Goal: Task Accomplishment & Management: Manage account settings

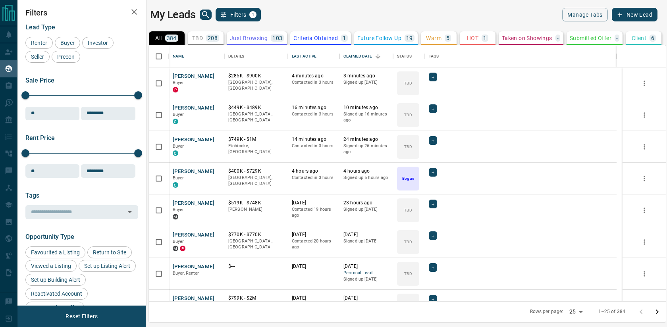
scroll to position [250, 511]
click at [191, 75] on button "[PERSON_NAME]" at bounding box center [194, 77] width 42 height 8
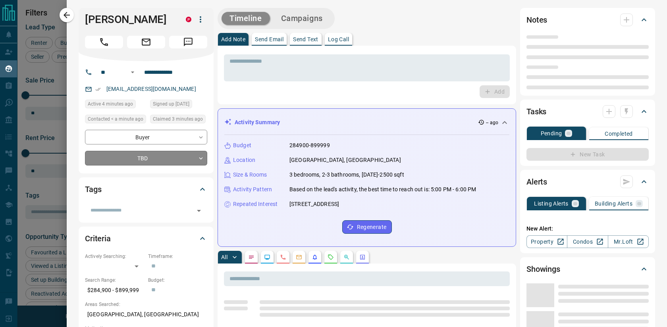
type input "**"
type input "**********"
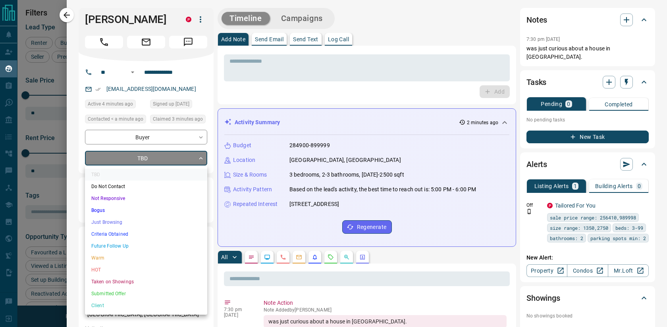
click at [153, 158] on body "Lead Transfers Claim Leads My Leads Tasks Opportunities Deals Campaigns Automat…" at bounding box center [333, 158] width 667 height 317
click at [151, 215] on li "Bogus" at bounding box center [146, 210] width 122 height 12
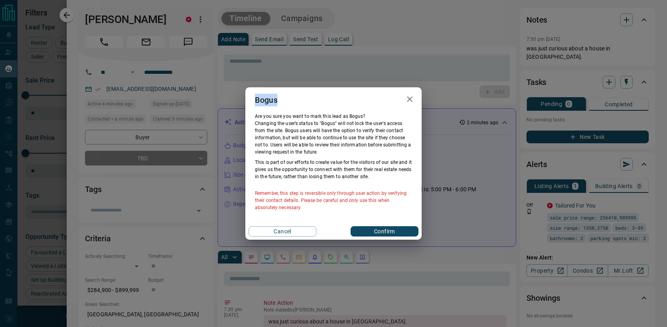
click at [151, 215] on div "Bogus Are you sure you want to mark this lead as [PERSON_NAME] ? Changing the u…" at bounding box center [333, 163] width 667 height 327
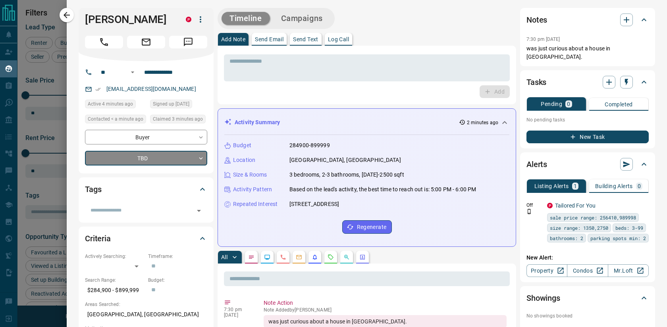
click at [164, 151] on body "Lead Transfers Claim Leads My Leads Tasks Opportunities Deals Campaigns Automat…" at bounding box center [333, 158] width 667 height 317
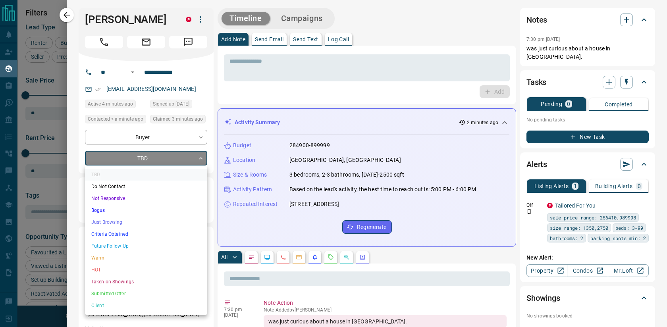
click at [142, 220] on li "Just Browsing" at bounding box center [146, 222] width 122 height 12
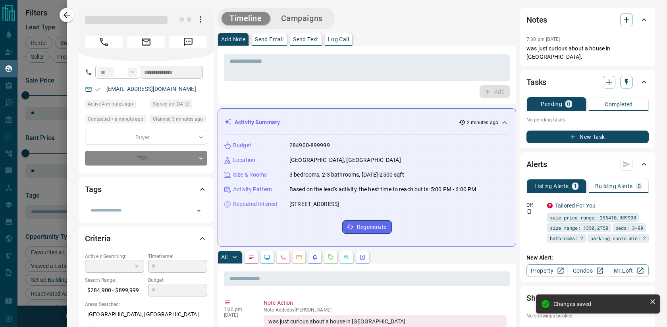
type input "*"
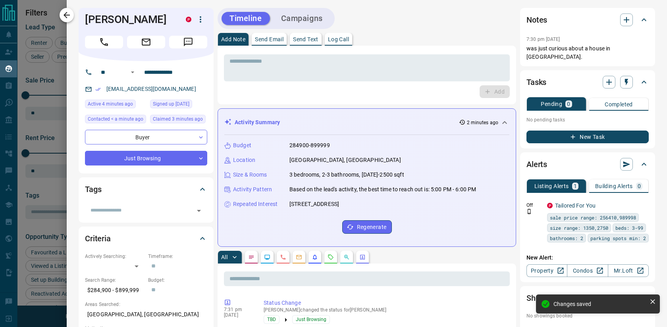
click at [69, 15] on icon "button" at bounding box center [66, 15] width 6 height 6
